Goal: Task Accomplishment & Management: Use online tool/utility

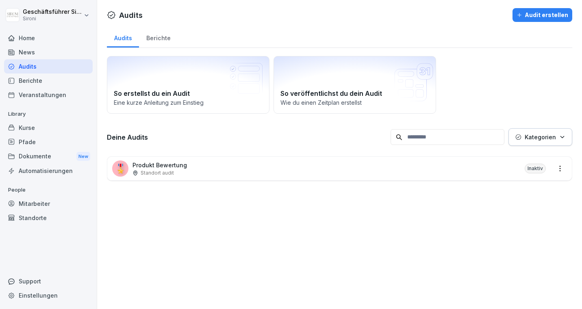
click at [155, 169] on p "Produkt Bewertung" at bounding box center [160, 165] width 54 height 9
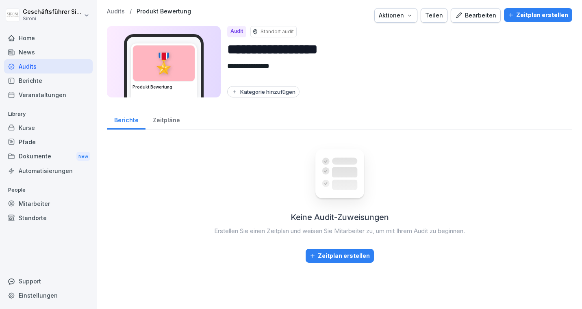
click at [160, 119] on div "Zeitpläne" at bounding box center [166, 119] width 41 height 21
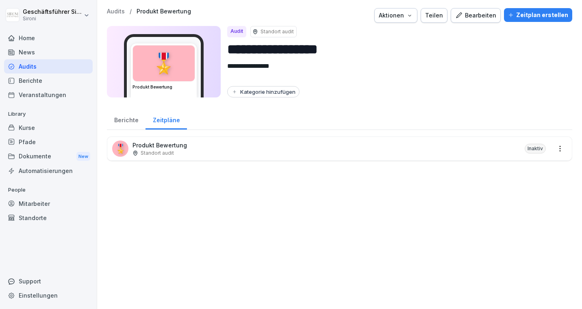
click at [534, 14] on div "Zeitplan erstellen" at bounding box center [538, 15] width 60 height 9
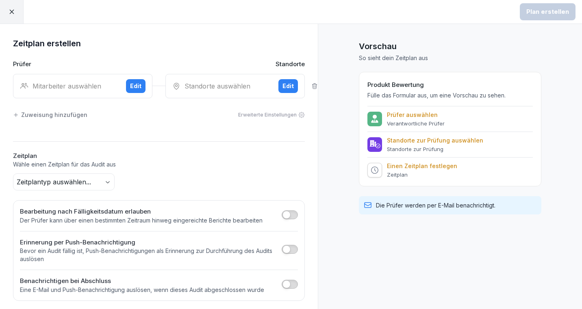
click at [61, 86] on div "Mitarbeiter auswählen" at bounding box center [70, 86] width 100 height 10
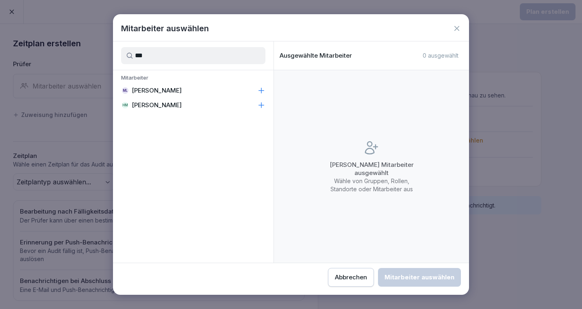
type input "***"
click at [170, 91] on p "[PERSON_NAME]" at bounding box center [157, 91] width 50 height 8
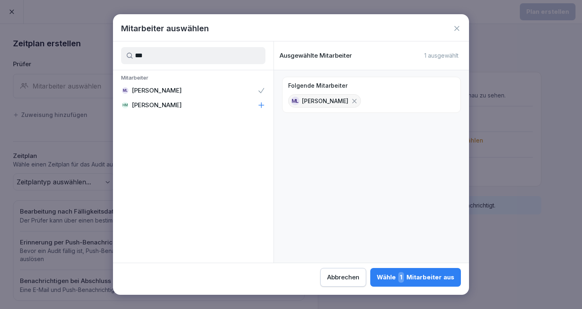
click at [407, 280] on div "Wähle 1 Mitarbeiter aus" at bounding box center [416, 277] width 78 height 11
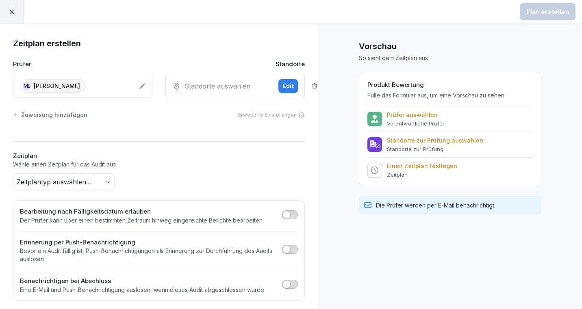
click at [226, 92] on div "Standorte auswählen Edit" at bounding box center [234, 86] width 139 height 24
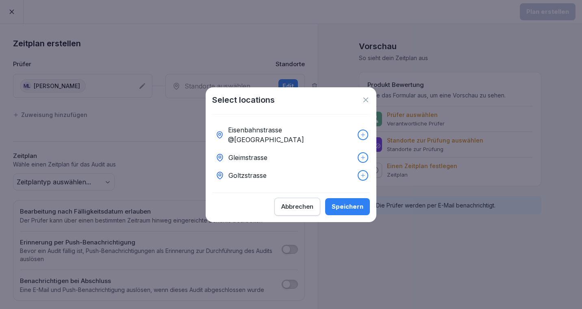
click at [363, 130] on div "Eisenbahnstrasse @[GEOGRAPHIC_DATA]" at bounding box center [291, 135] width 158 height 28
click at [364, 153] on div at bounding box center [363, 157] width 9 height 9
click at [363, 173] on icon at bounding box center [363, 176] width 6 height 6
click at [356, 198] on div "Abbrechen Speichern" at bounding box center [291, 207] width 158 height 18
click at [351, 202] on div "Speichern" at bounding box center [348, 206] width 32 height 9
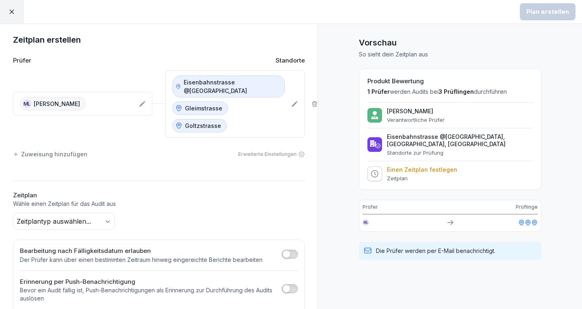
scroll to position [6, 0]
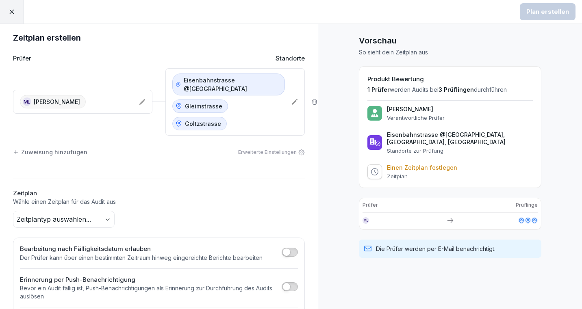
click at [57, 148] on div "Zuweisung hinzufügen" at bounding box center [50, 152] width 74 height 9
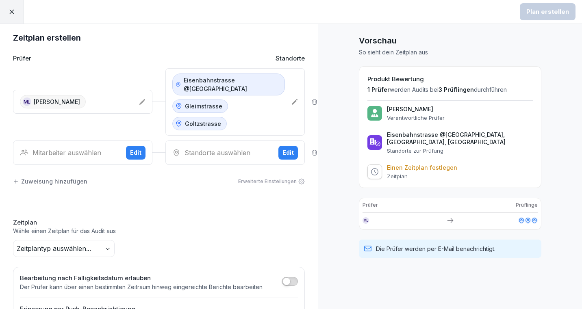
click at [63, 98] on p "[PERSON_NAME]" at bounding box center [57, 102] width 46 height 9
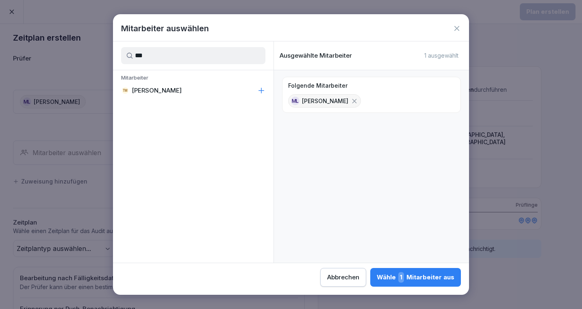
type input "***"
click at [163, 93] on p "[PERSON_NAME]" at bounding box center [157, 91] width 50 height 8
click at [351, 100] on icon at bounding box center [354, 101] width 7 height 7
click at [430, 280] on div "Wähle 1 Mitarbeiter aus" at bounding box center [416, 277] width 78 height 11
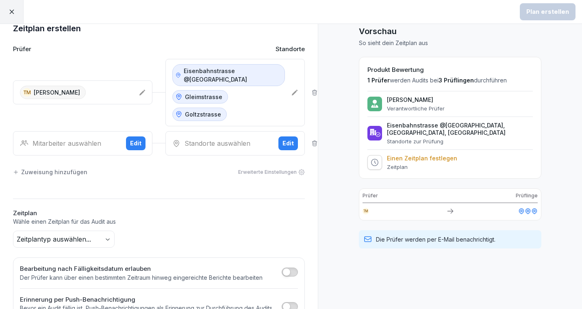
scroll to position [16, 0]
click at [102, 138] on div "Mitarbeiter auswählen" at bounding box center [70, 143] width 100 height 10
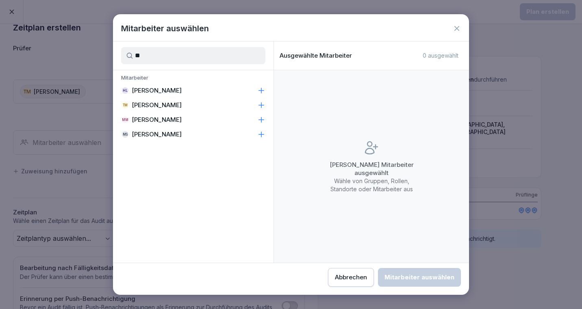
click at [170, 90] on p "[PERSON_NAME]" at bounding box center [157, 91] width 50 height 8
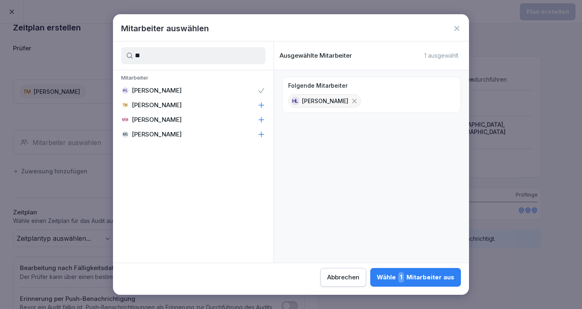
click at [168, 53] on input "**" at bounding box center [193, 55] width 144 height 17
type input "*"
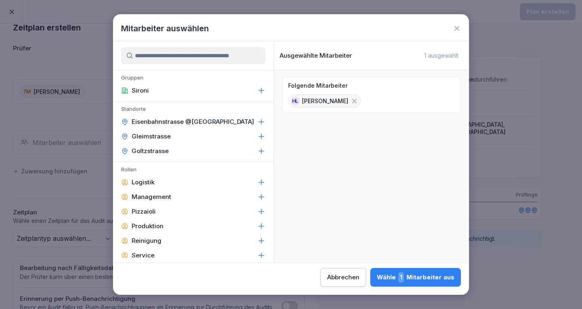
click at [263, 136] on icon at bounding box center [261, 137] width 8 height 8
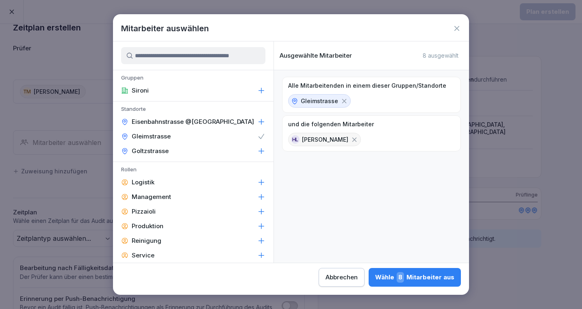
click at [341, 100] on icon at bounding box center [344, 101] width 7 height 7
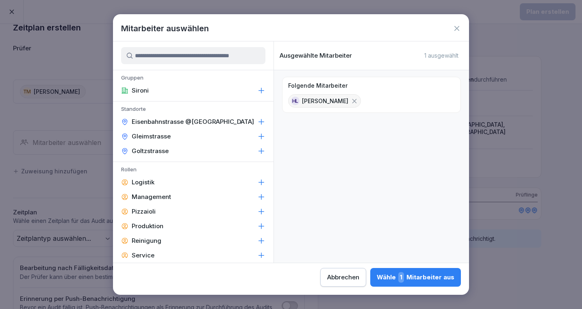
click at [224, 62] on input at bounding box center [193, 55] width 144 height 17
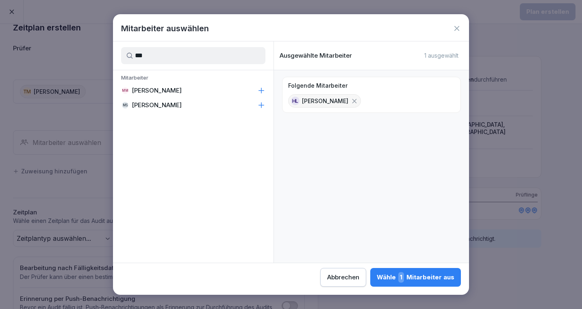
type input "***"
click at [204, 86] on div "MM [PERSON_NAME]" at bounding box center [193, 90] width 161 height 15
click at [383, 271] on button "Wähle 2 Mitarbeiter aus" at bounding box center [415, 277] width 92 height 19
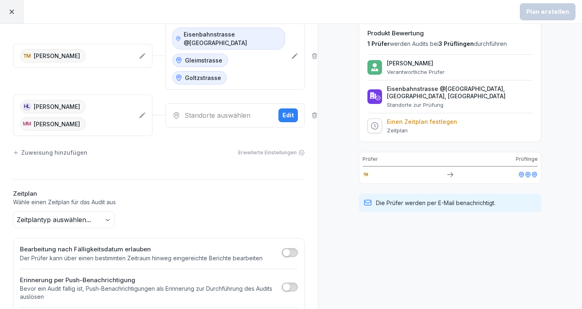
scroll to position [52, 0]
click at [87, 200] on body "Plan erstellen Zeitplan erstellen Prüfer Standorte TM [PERSON_NAME] Eisenbahnst…" at bounding box center [291, 154] width 582 height 309
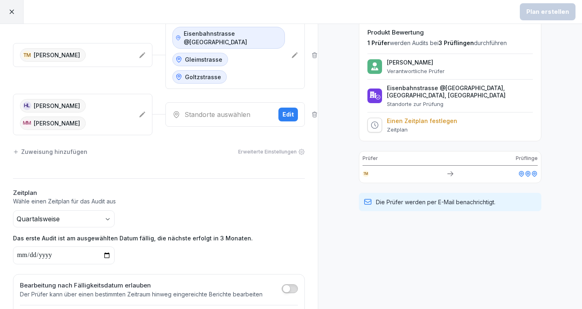
scroll to position [101, 0]
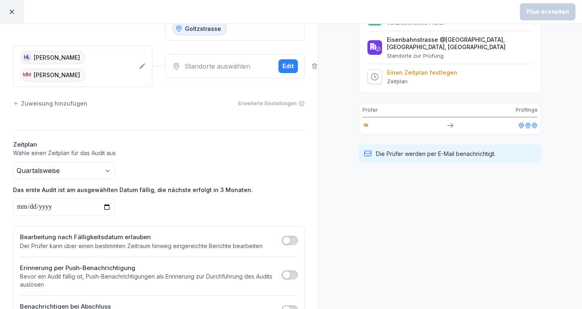
click at [103, 198] on input "date" at bounding box center [64, 207] width 102 height 18
type input "**********"
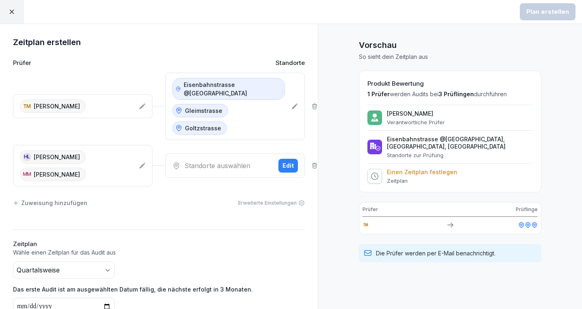
scroll to position [2, 0]
click at [426, 170] on p "Einen Zeitplan festlegen" at bounding box center [422, 171] width 70 height 7
click at [381, 178] on div at bounding box center [375, 176] width 15 height 15
click at [373, 178] on icon at bounding box center [374, 175] width 7 height 7
click at [221, 153] on div "Standorte auswählen Edit" at bounding box center [234, 165] width 139 height 24
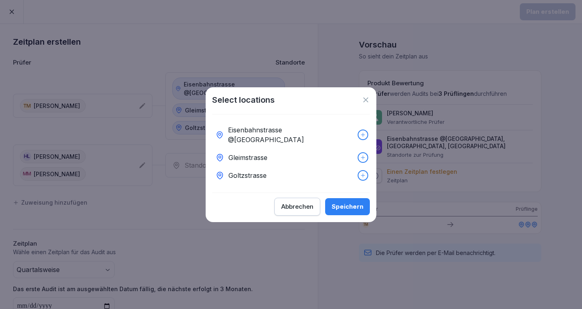
click at [357, 133] on div "Eisenbahnstrasse @[GEOGRAPHIC_DATA]" at bounding box center [291, 135] width 158 height 28
click at [361, 155] on icon at bounding box center [363, 158] width 6 height 6
click at [353, 203] on div "Speichern" at bounding box center [348, 206] width 32 height 9
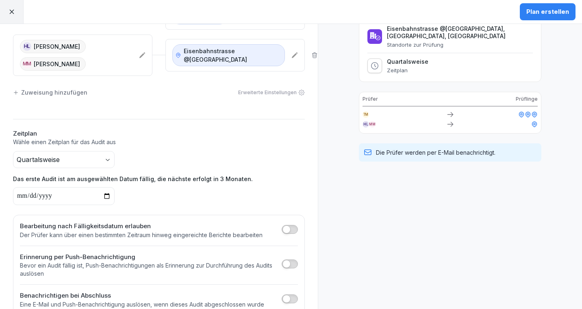
scroll to position [0, 0]
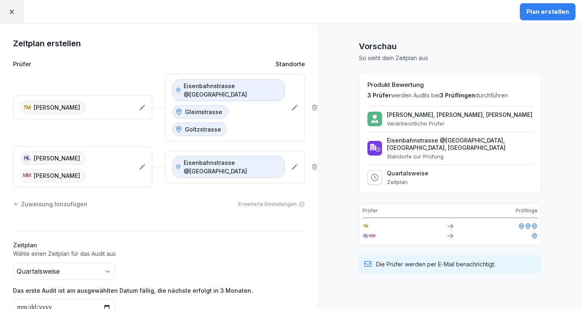
click at [104, 152] on div "HL [PERSON_NAME] MM [PERSON_NAME]" at bounding box center [76, 167] width 113 height 31
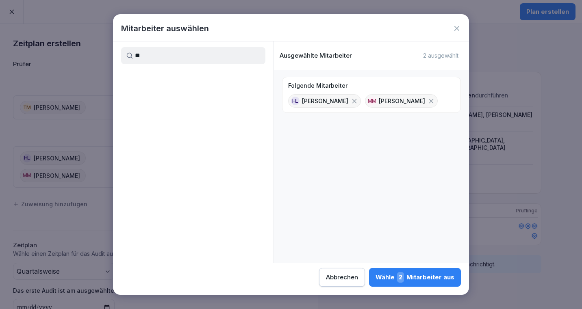
type input "*"
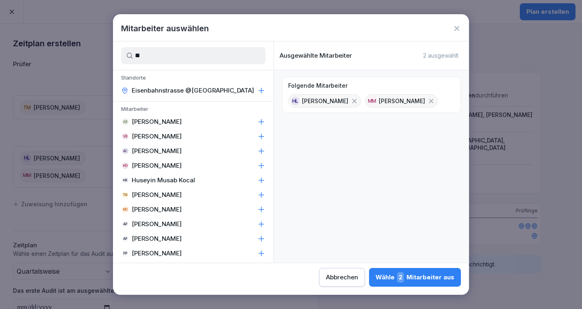
type input "*"
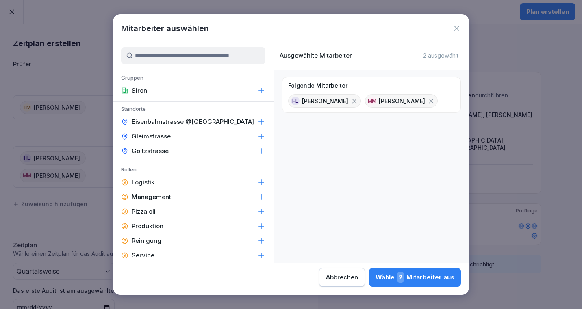
click at [345, 279] on div "Abbrechen" at bounding box center [342, 277] width 32 height 9
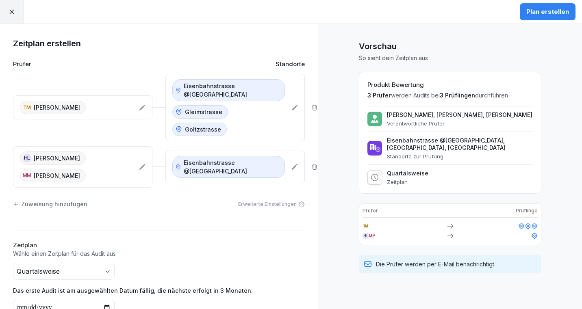
click at [11, 11] on icon at bounding box center [11, 12] width 4 height 4
